Goal: Task Accomplishment & Management: Use online tool/utility

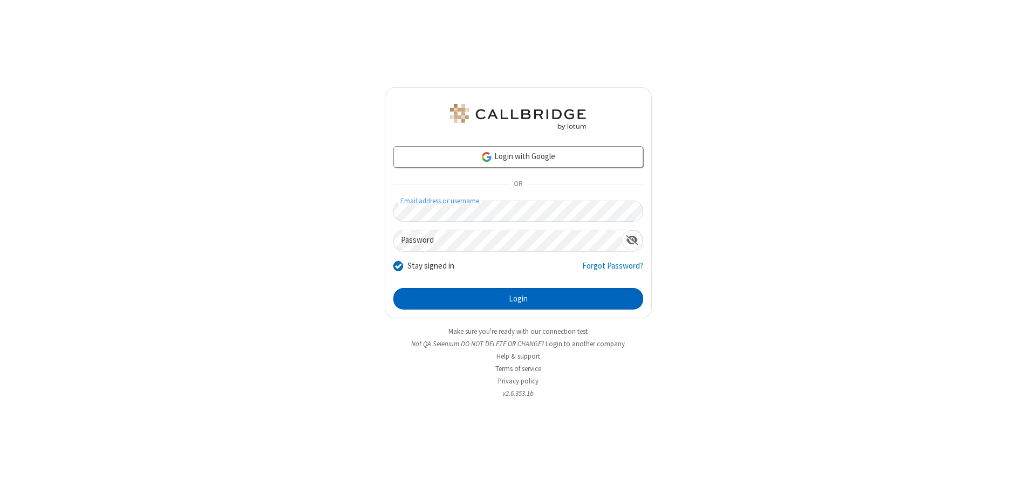
click at [518, 299] on button "Login" at bounding box center [518, 299] width 250 height 22
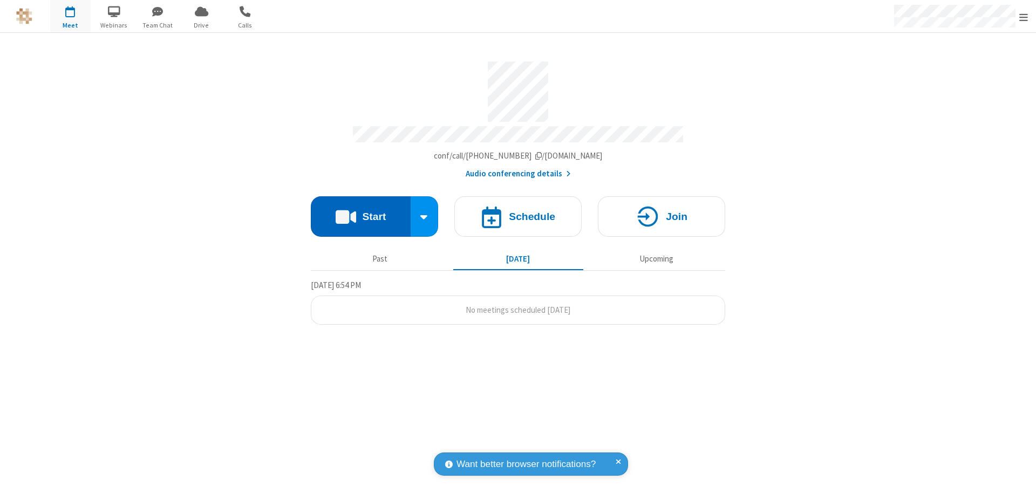
click at [360, 212] on button "Start" at bounding box center [361, 216] width 100 height 40
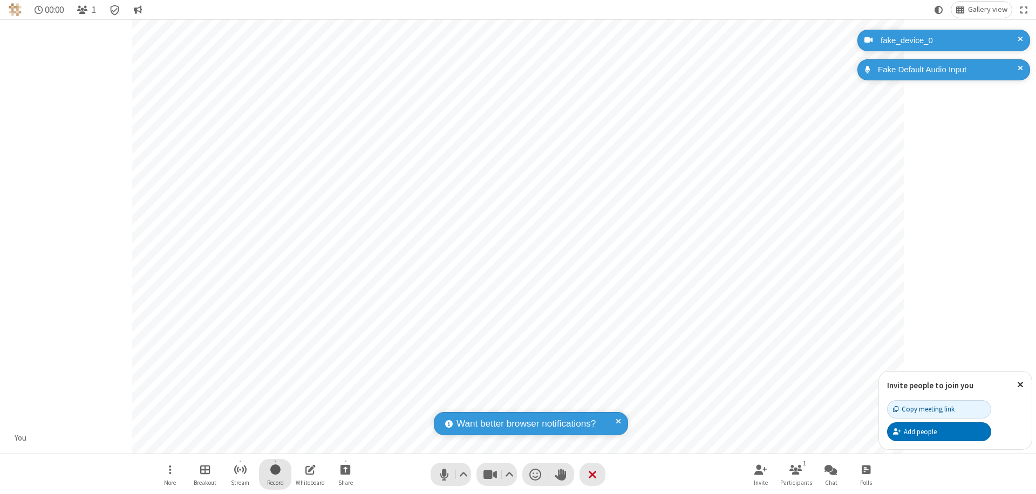
click at [275, 474] on span "Start recording" at bounding box center [275, 469] width 10 height 13
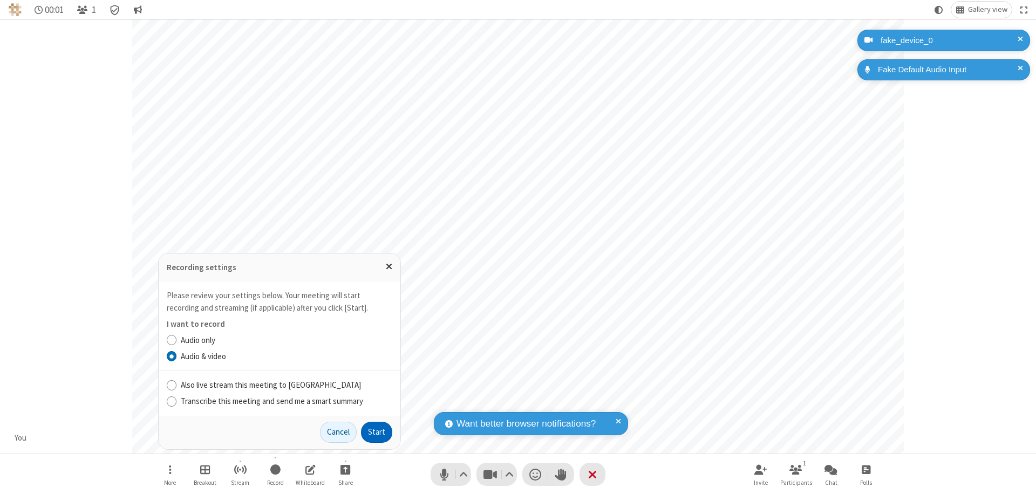
click at [377, 432] on button "Start" at bounding box center [376, 433] width 31 height 22
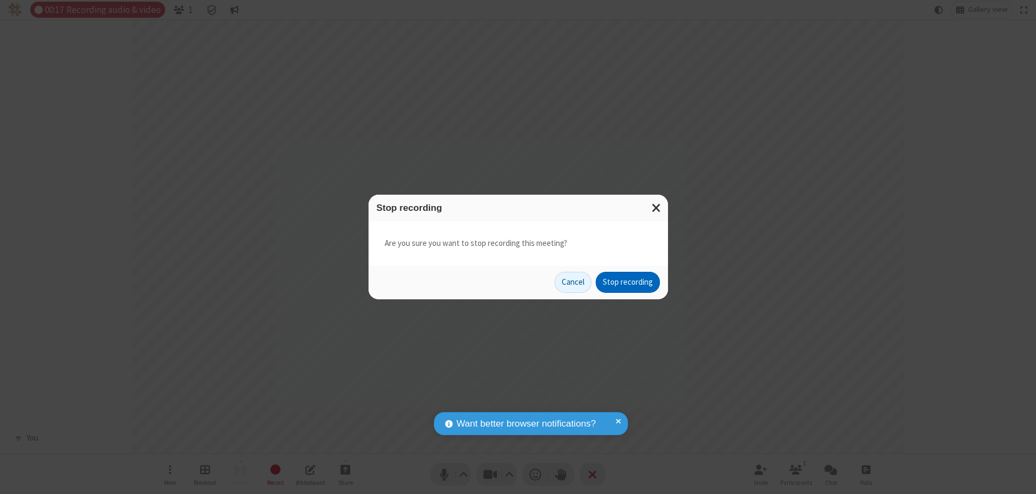
click at [628, 282] on button "Stop recording" at bounding box center [628, 283] width 64 height 22
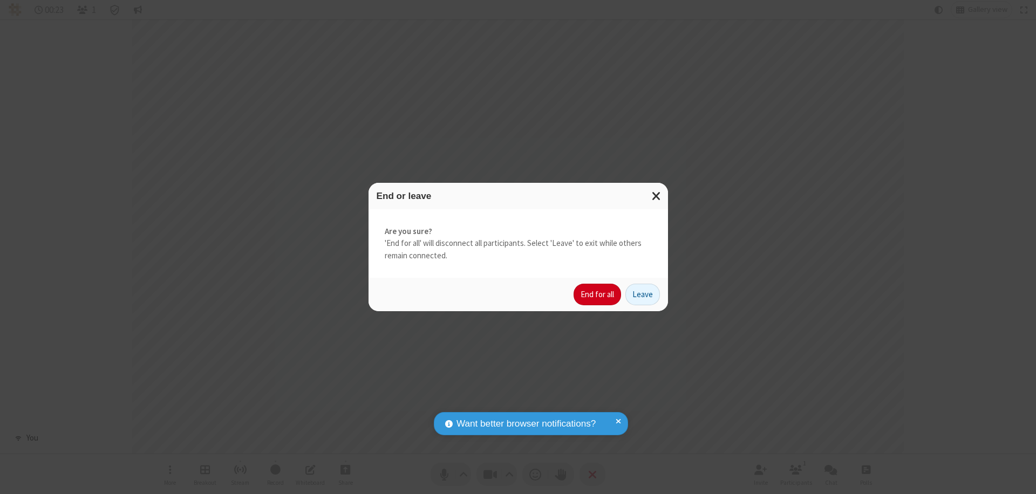
click at [598, 295] on button "End for all" at bounding box center [597, 295] width 47 height 22
